Goal: Check status

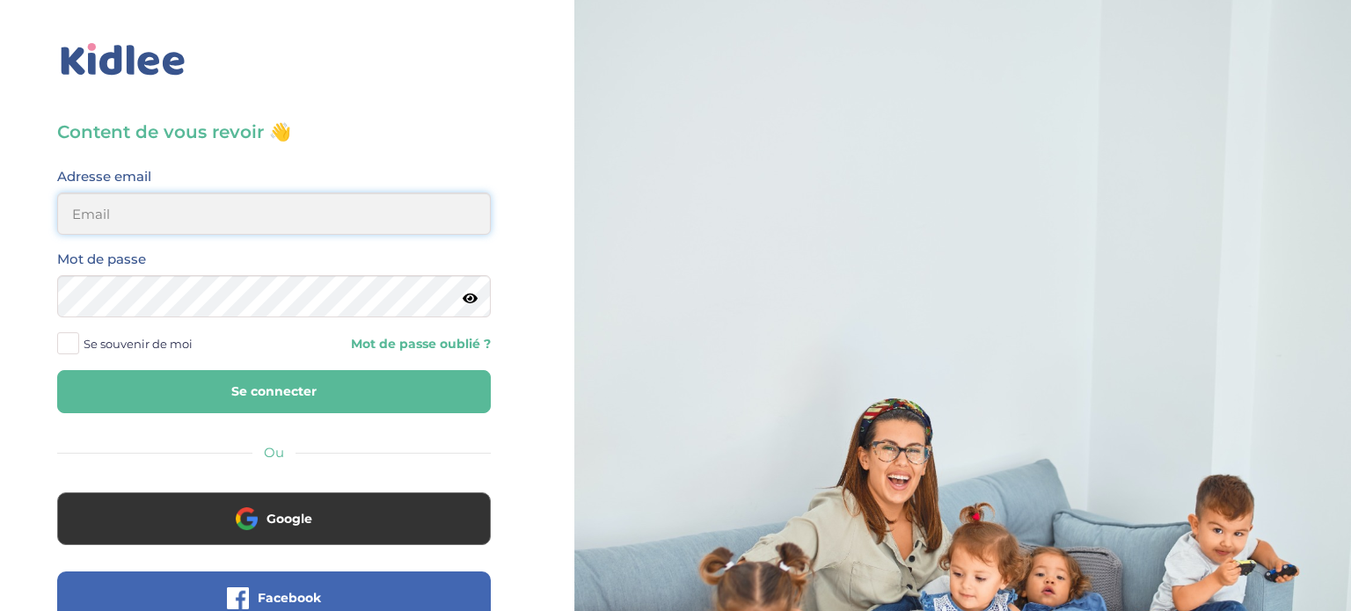
click at [370, 204] on input "email" at bounding box center [274, 214] width 434 height 42
type input "alice.thisse@outlook.fr"
click at [66, 342] on span at bounding box center [68, 344] width 22 height 22
click at [0, 0] on input "Se souvenir de moi" at bounding box center [0, 0] width 0 height 0
click at [135, 386] on button "Se connecter" at bounding box center [274, 391] width 434 height 43
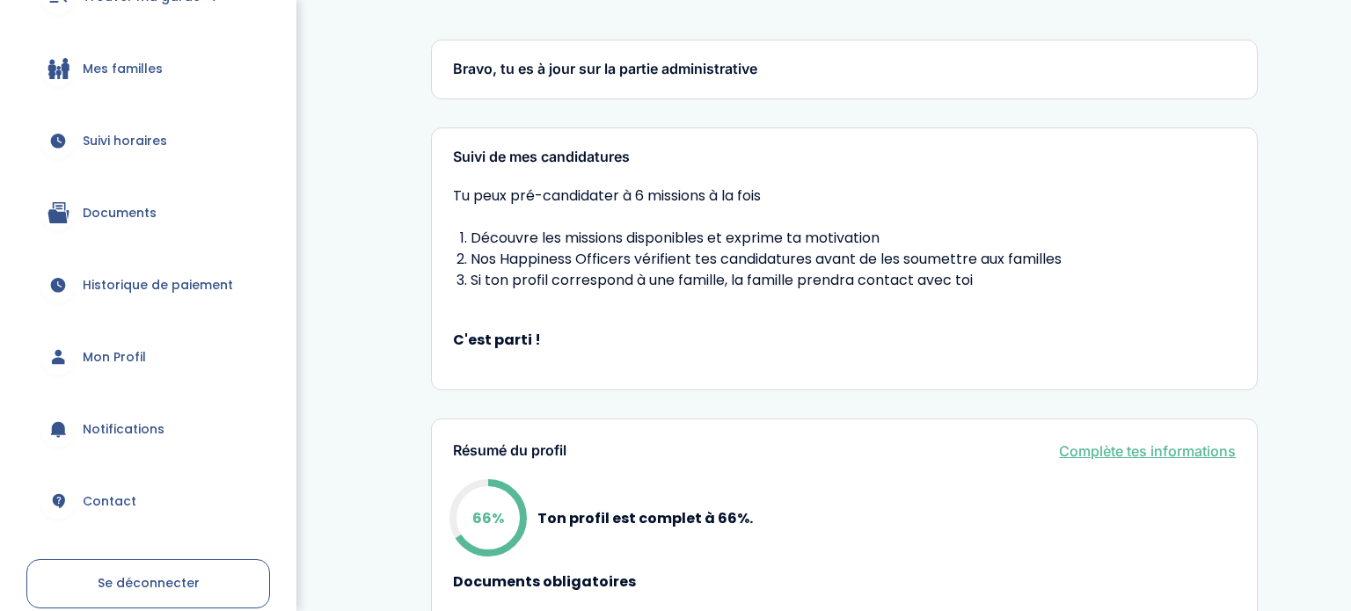
scroll to position [225, 0]
click at [116, 146] on span "Suivi horaires" at bounding box center [125, 140] width 84 height 18
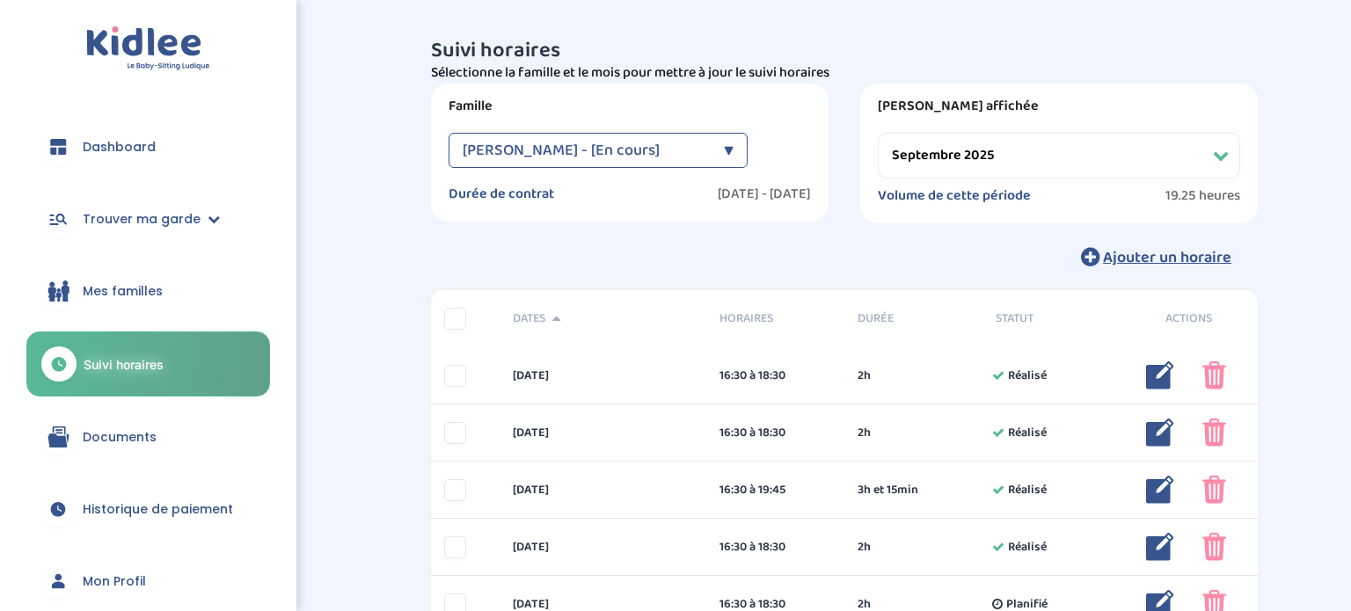
select select "septembre 2025"
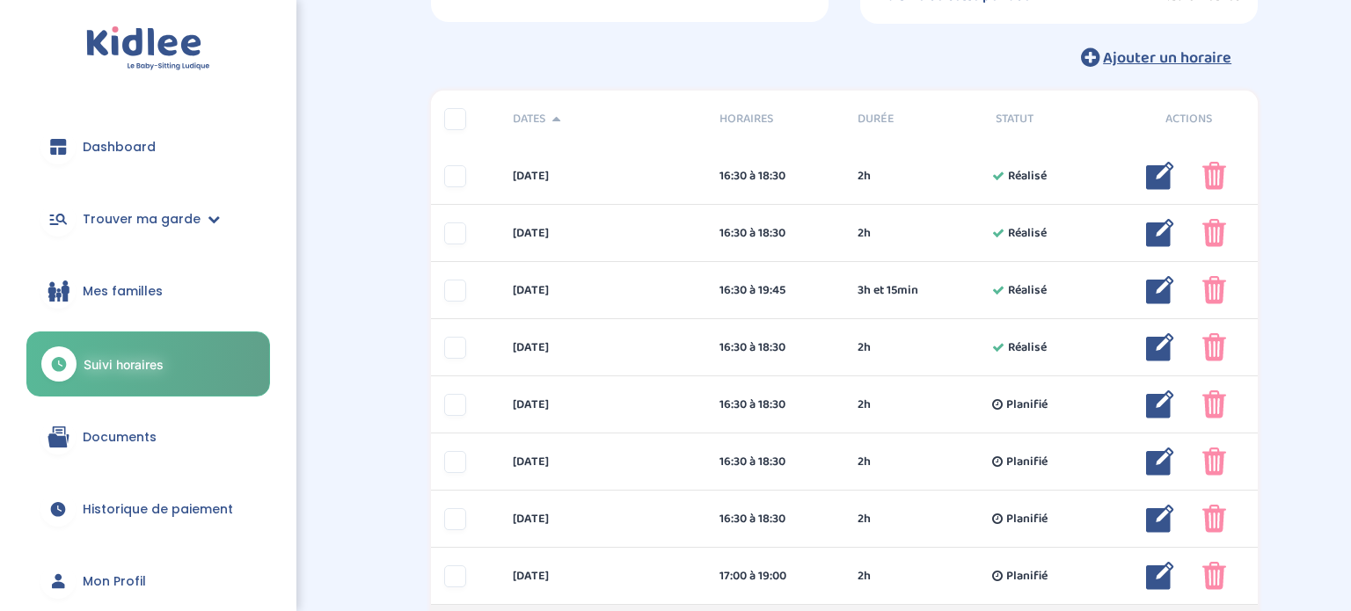
click at [94, 520] on link "Historique de paiement" at bounding box center [148, 509] width 244 height 63
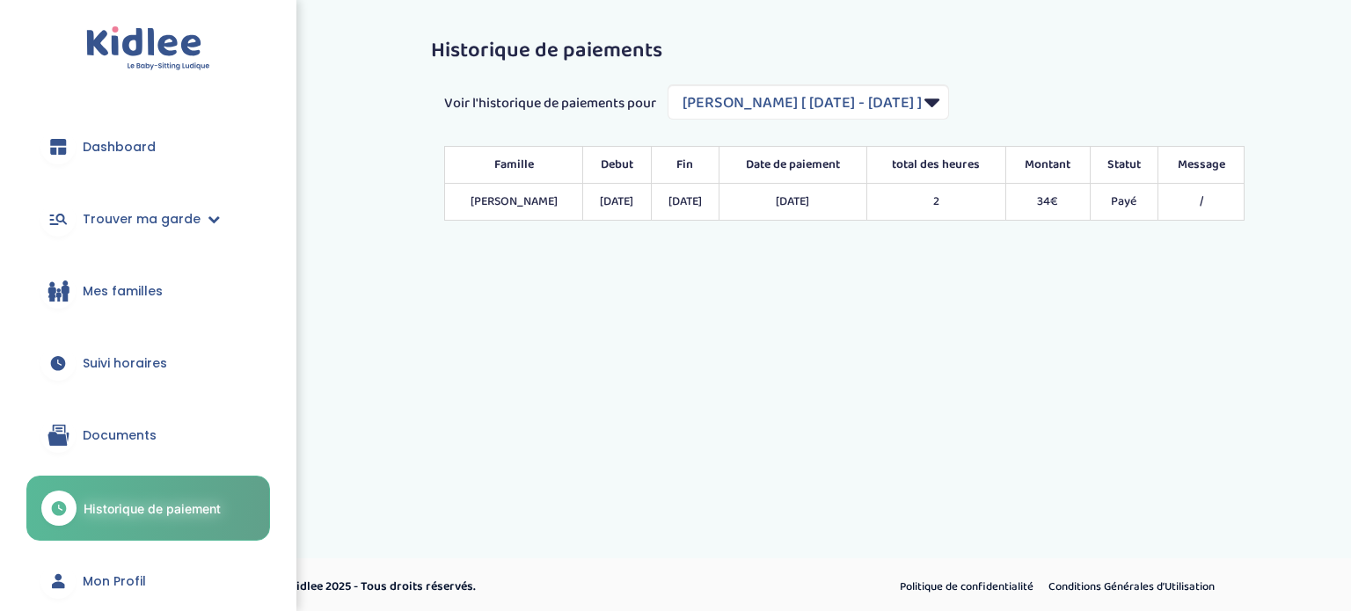
select select "2020"
click at [56, 433] on icon at bounding box center [59, 435] width 22 height 21
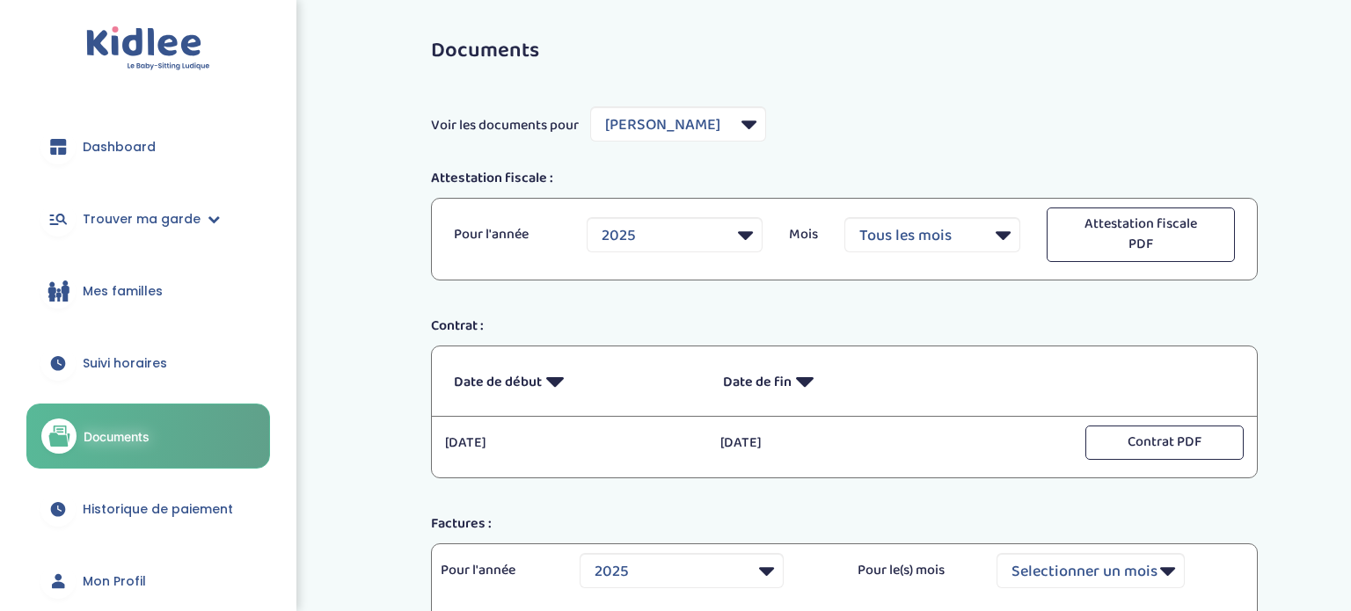
select select "7398"
select select "2025"
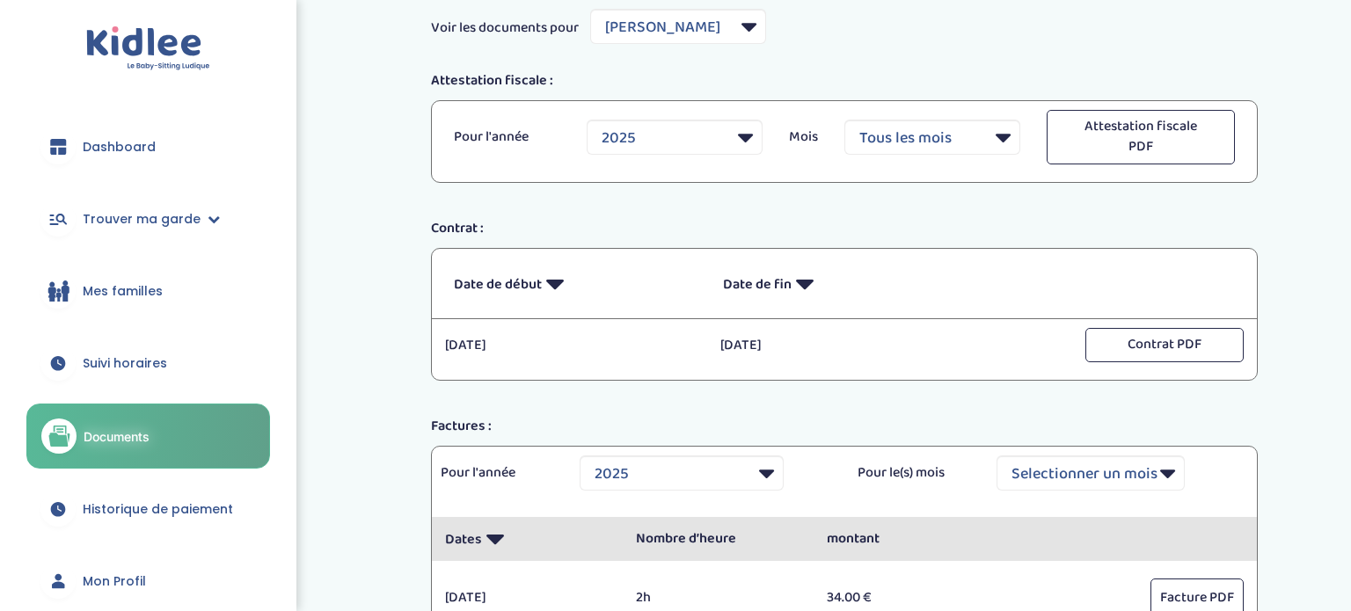
scroll to position [262, 0]
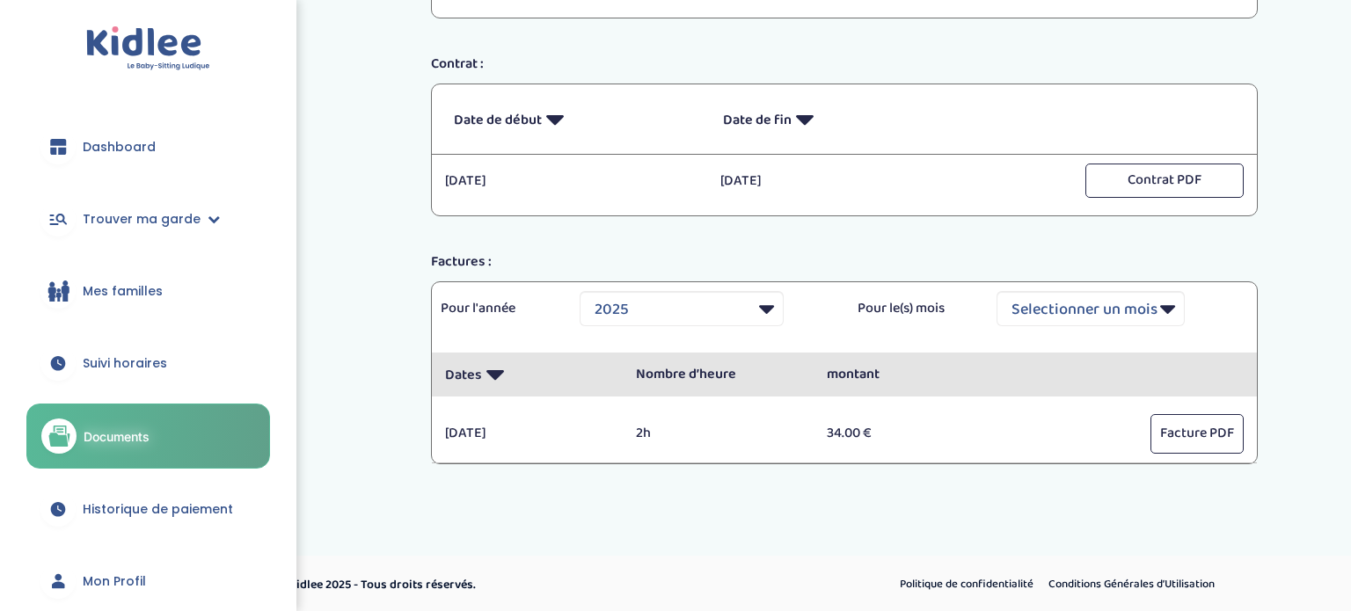
click at [114, 148] on span "Dashboard" at bounding box center [119, 147] width 73 height 18
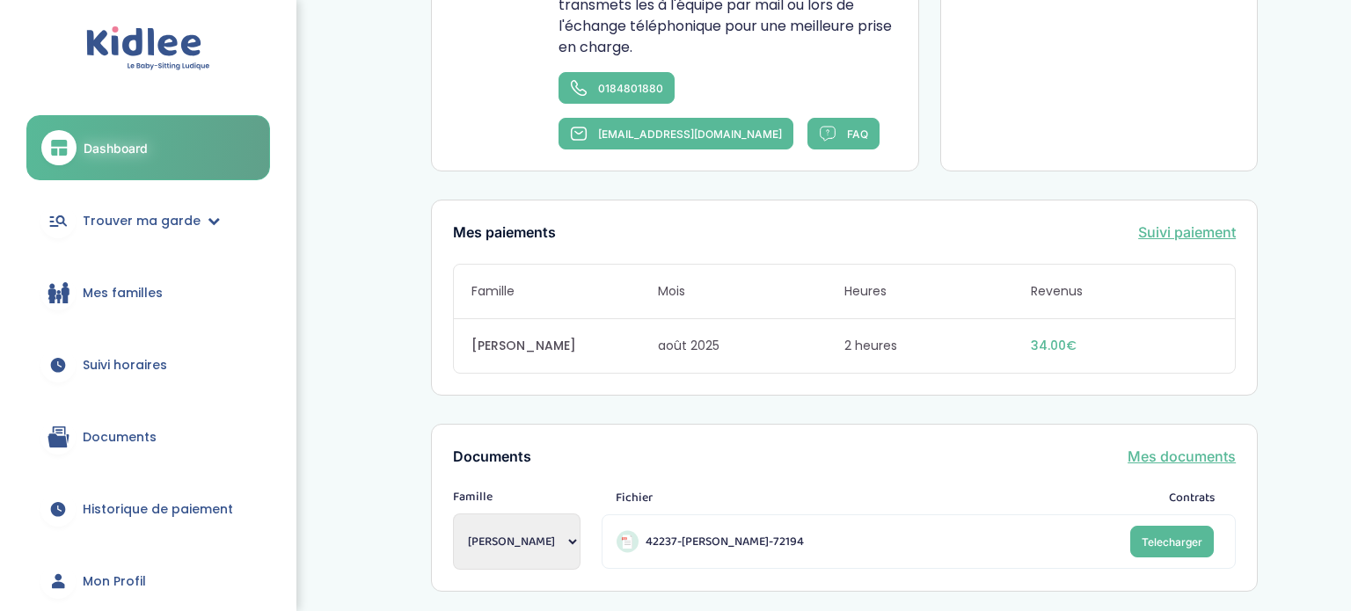
scroll to position [950, 0]
